Goal: Information Seeking & Learning: Learn about a topic

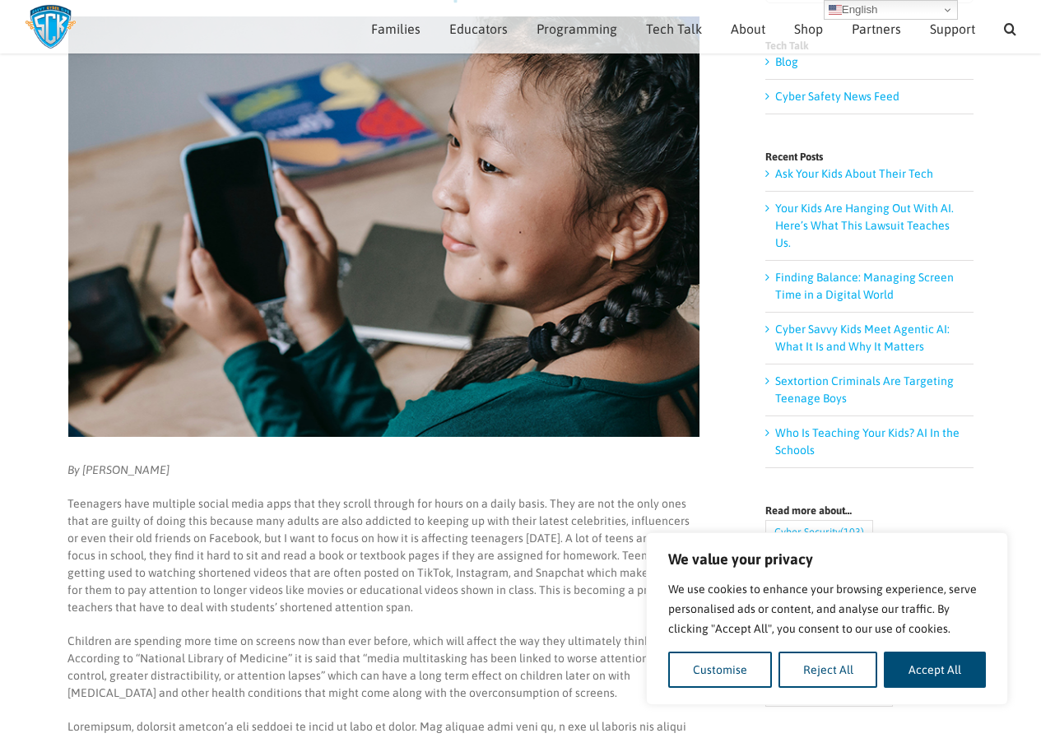
scroll to position [230, 0]
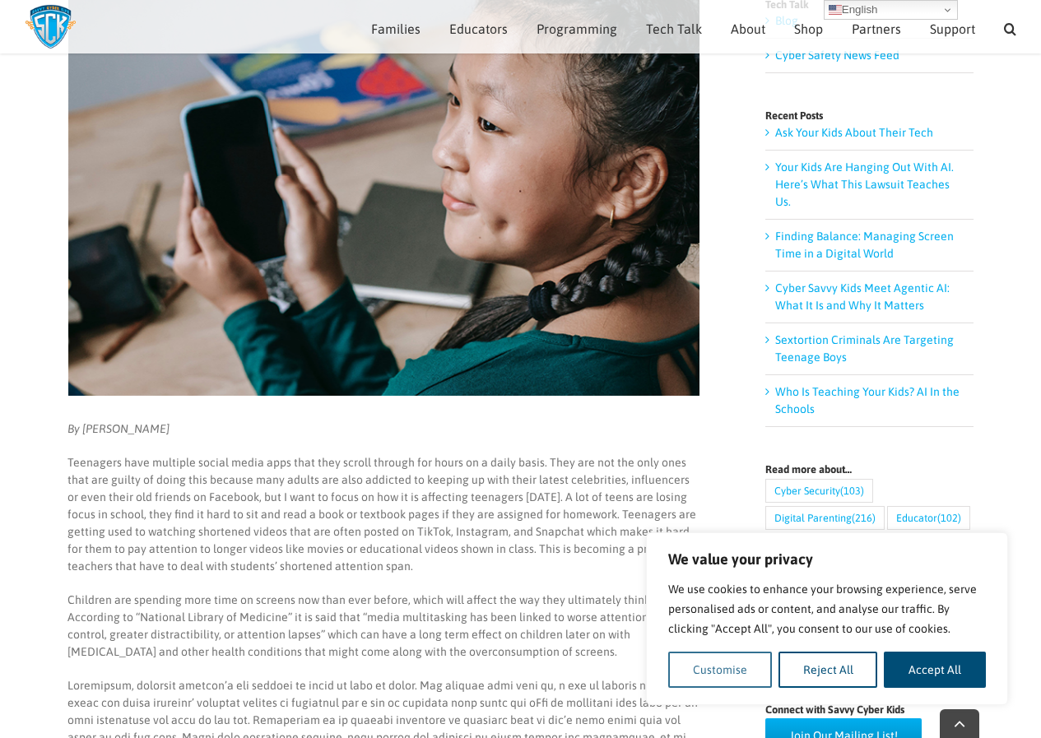
click at [764, 661] on button "Customise" at bounding box center [720, 669] width 104 height 36
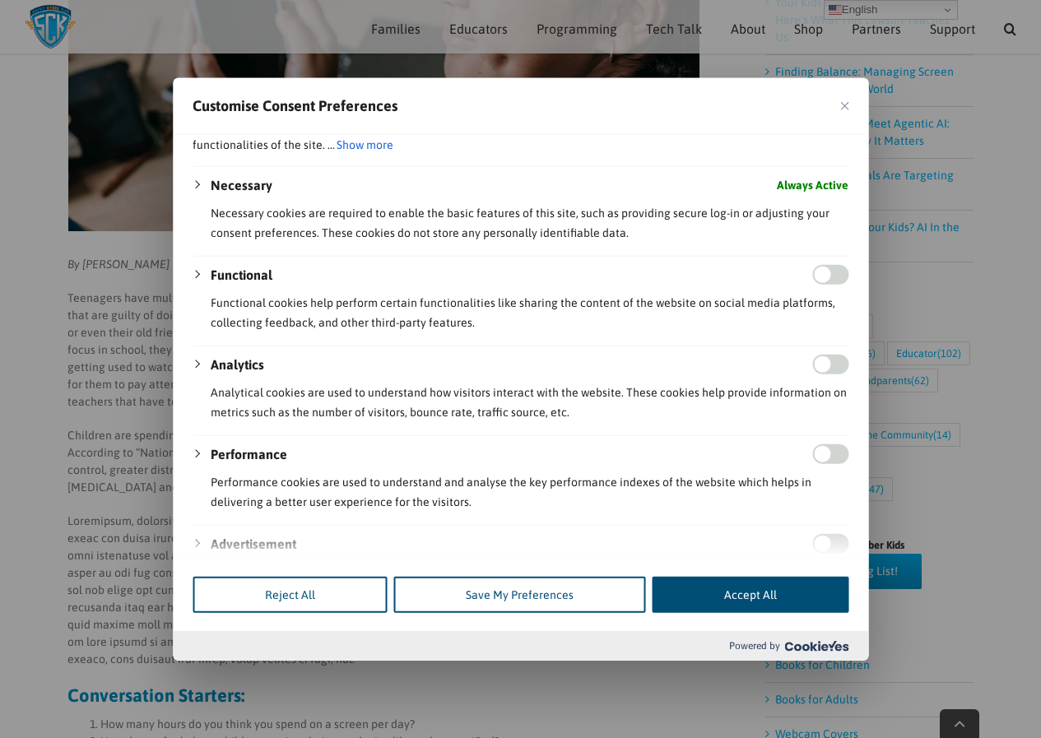
scroll to position [216, 0]
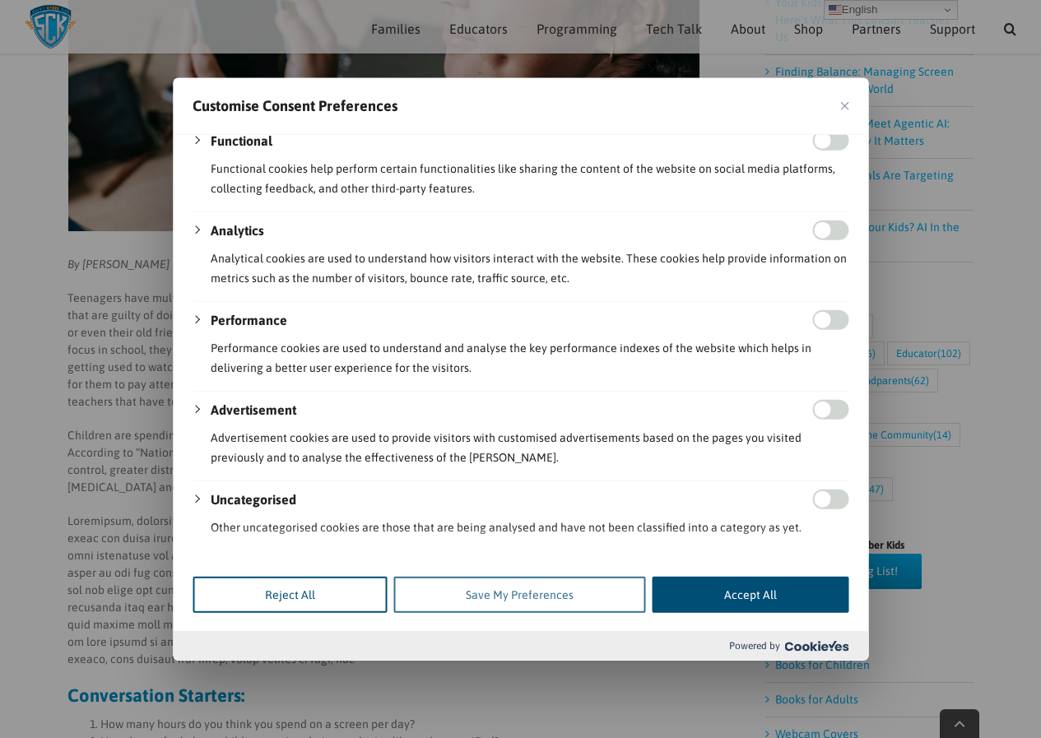
click at [545, 586] on button "Save My Preferences" at bounding box center [519, 595] width 252 height 36
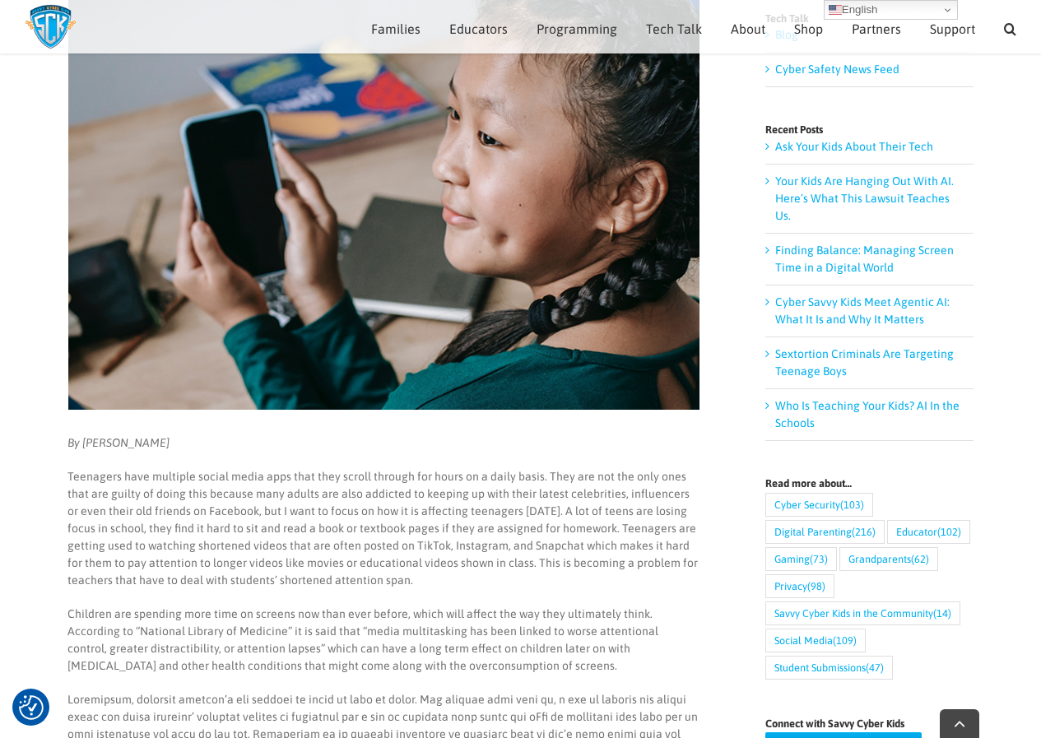
scroll to position [313, 0]
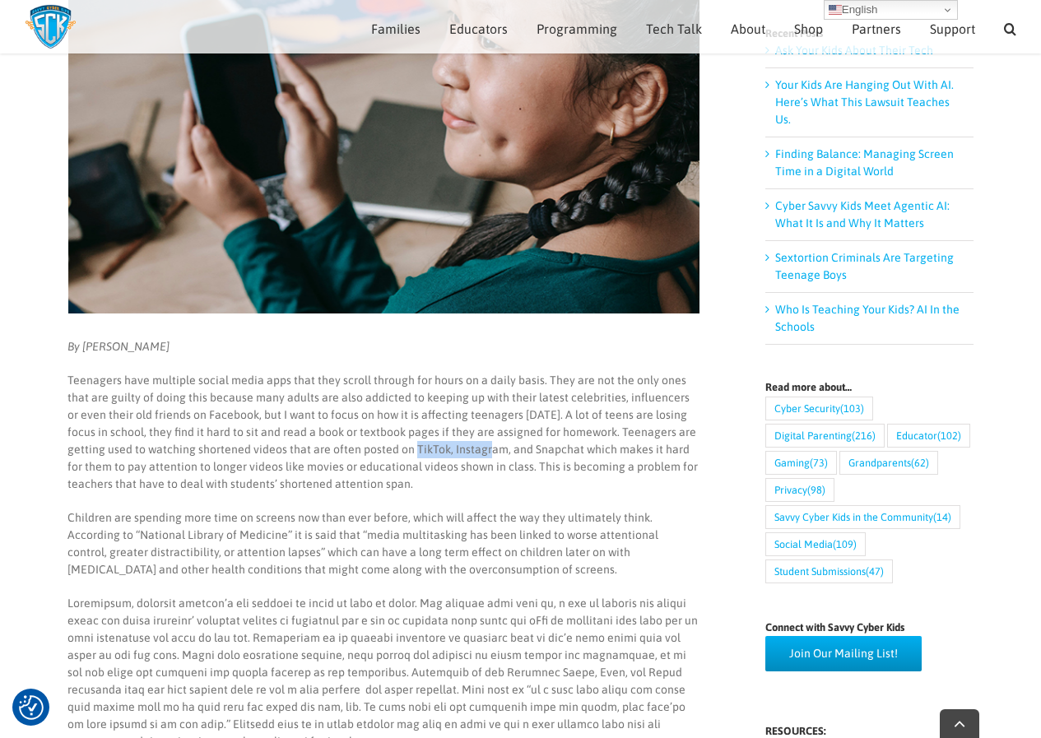
drag, startPoint x: 376, startPoint y: 448, endPoint x: 447, endPoint y: 453, distance: 71.7
click at [447, 453] on p "Teenagers have multiple social media apps that they scroll through for hours on…" at bounding box center [382, 432] width 631 height 121
click at [445, 456] on p "Teenagers have multiple social media apps that they scroll through for hours on…" at bounding box center [382, 432] width 631 height 121
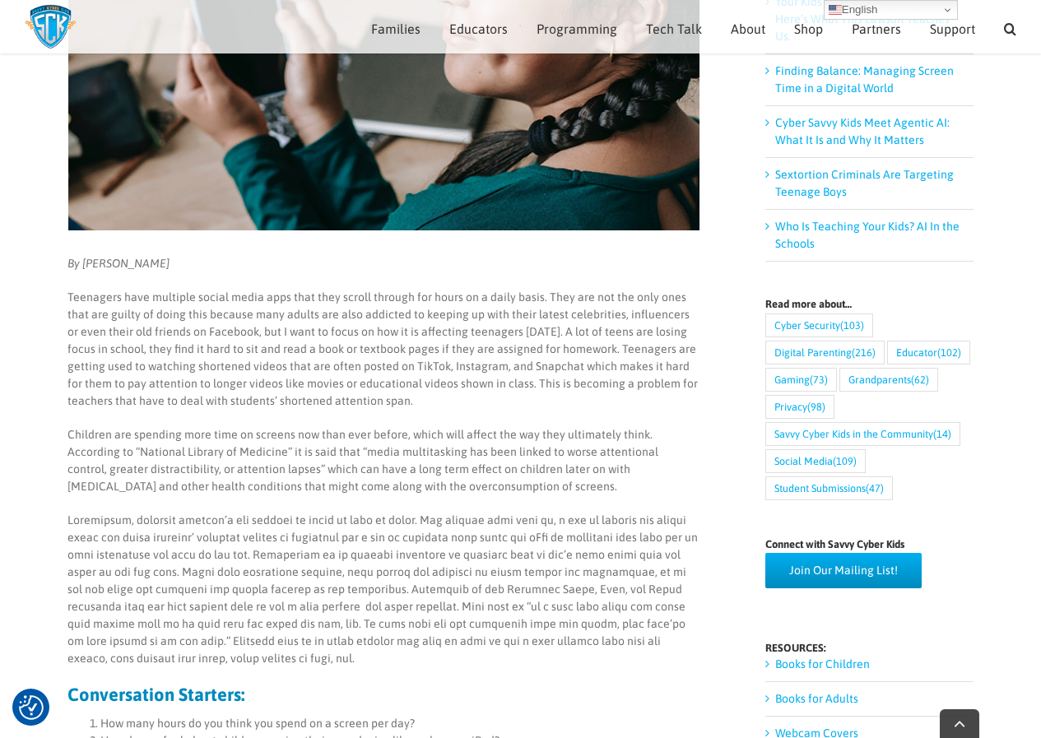
scroll to position [477, 0]
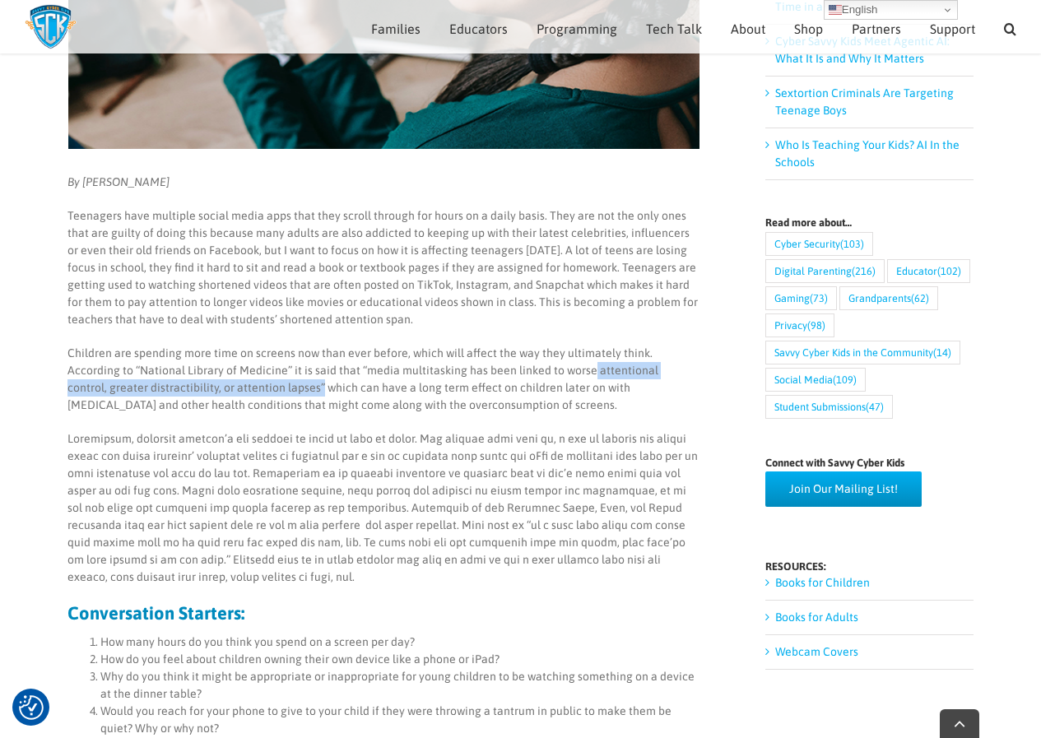
drag, startPoint x: 535, startPoint y: 369, endPoint x: 235, endPoint y: 388, distance: 300.8
click at [235, 388] on p "Children are spending more time on screens now than ever before, which will aff…" at bounding box center [382, 379] width 631 height 69
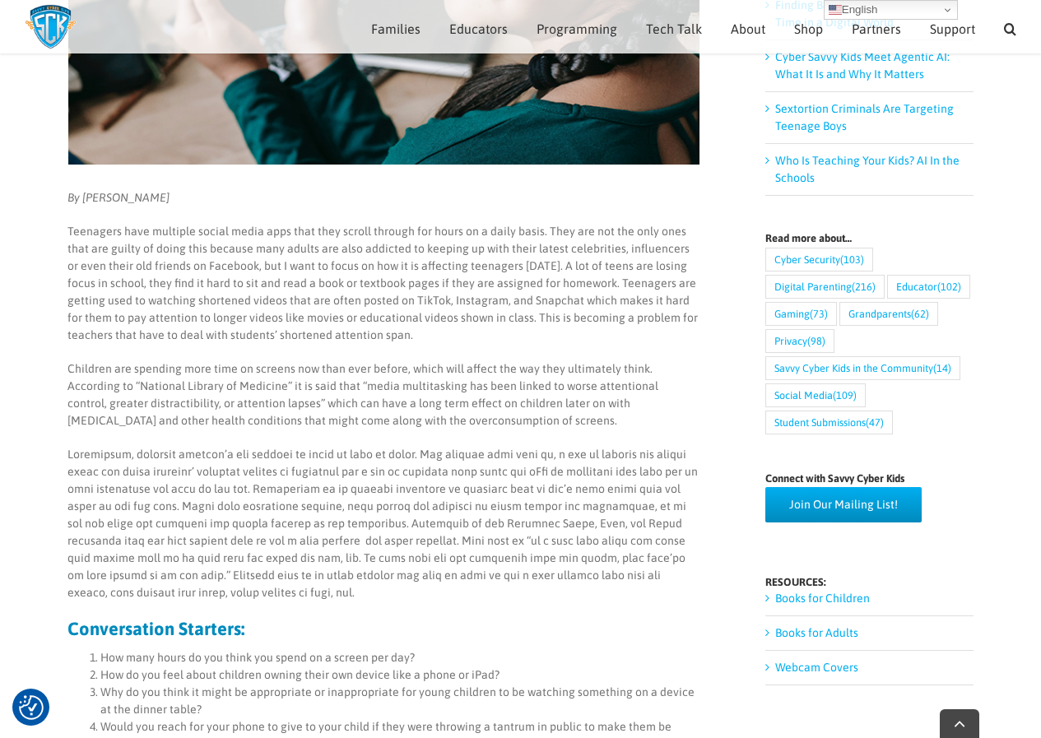
scroll to position [309, 0]
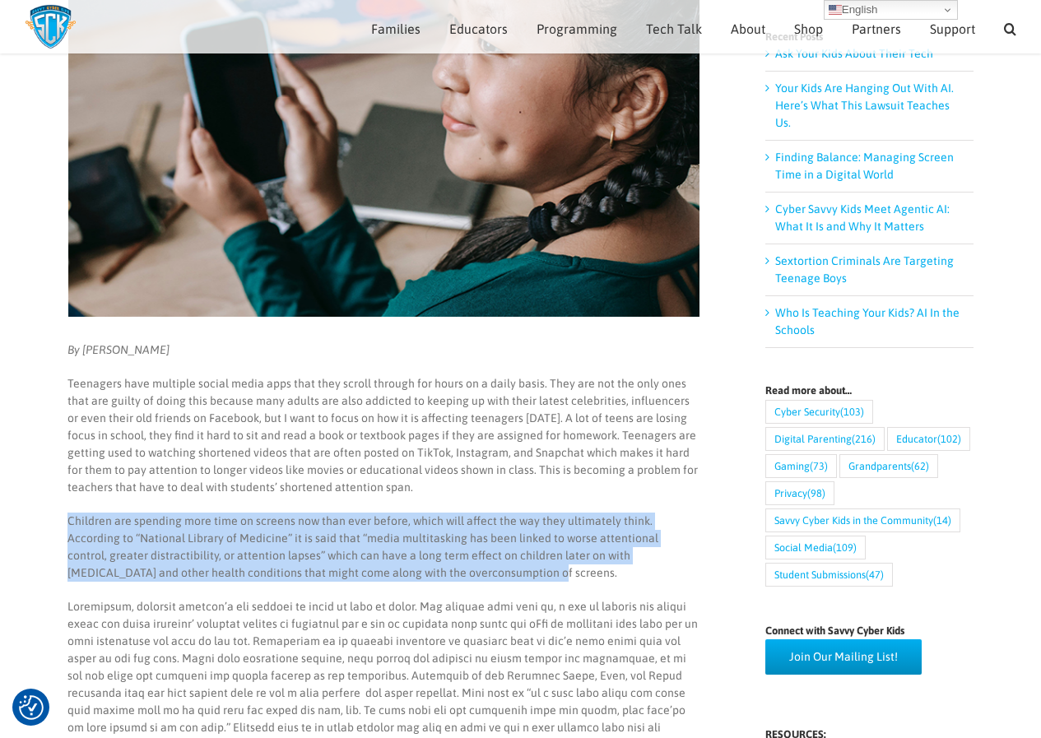
drag, startPoint x: 67, startPoint y: 521, endPoint x: 440, endPoint y: 581, distance: 377.4
click at [440, 581] on p "Children are spending more time on screens now than ever before, which will aff…" at bounding box center [382, 546] width 631 height 69
copy p "Children are spending more time on screens now than ever before, which will aff…"
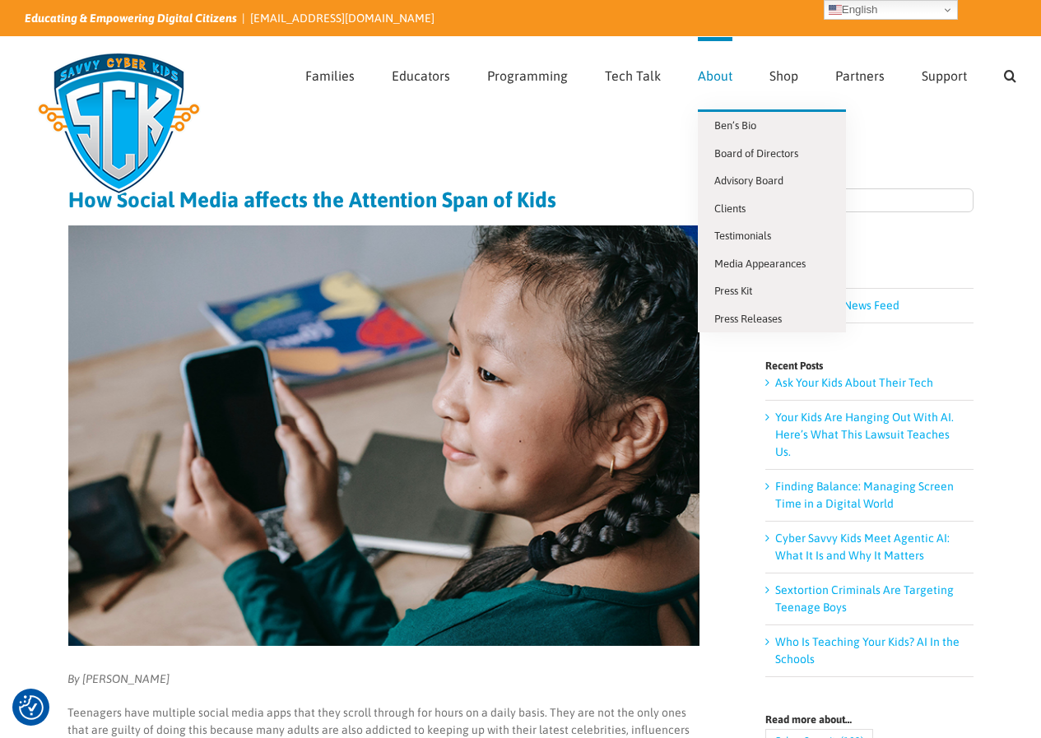
click at [719, 65] on link "About" at bounding box center [715, 73] width 35 height 72
